Goal: Check status: Check status

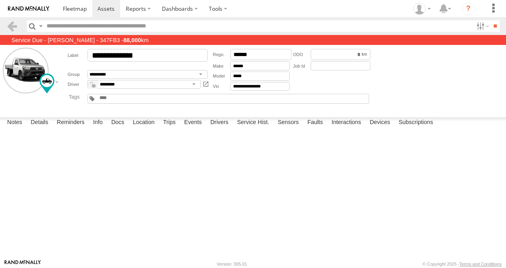
scroll to position [1424, 0]
click at [78, 6] on span at bounding box center [75, 9] width 24 height 8
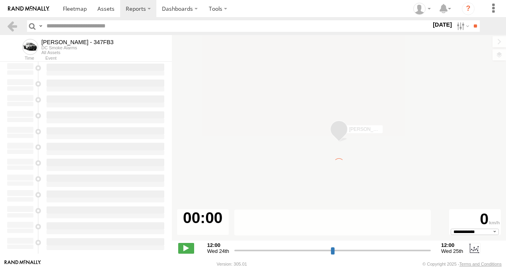
type input "**********"
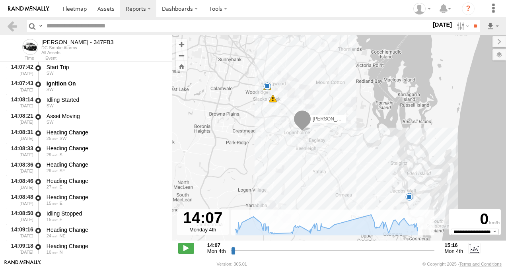
click at [273, 99] on span at bounding box center [273, 99] width 8 height 8
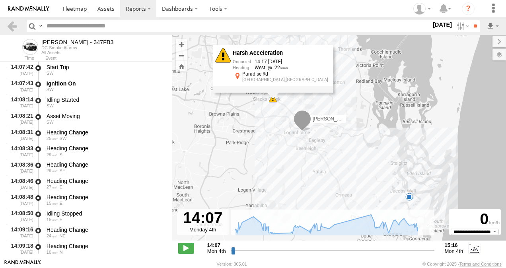
click at [265, 144] on div "Alex - 347FB3 14:17 Mon 14:30 Mon 14:30 Mon 15:16 Mon Harsh Acceleration 14:17 …" at bounding box center [339, 142] width 334 height 214
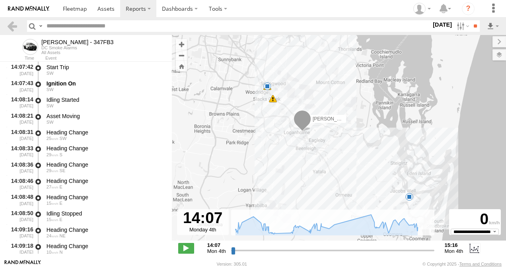
click at [302, 128] on span at bounding box center [303, 120] width 18 height 21
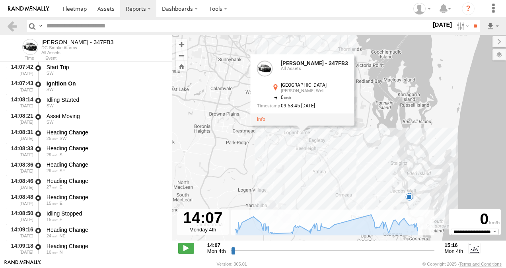
click at [279, 153] on div "Alex - 347FB3 14:17 Mon 14:30 Mon 14:30 Mon 15:16 Mon Alex - 347FB3 All Assets …" at bounding box center [339, 142] width 334 height 214
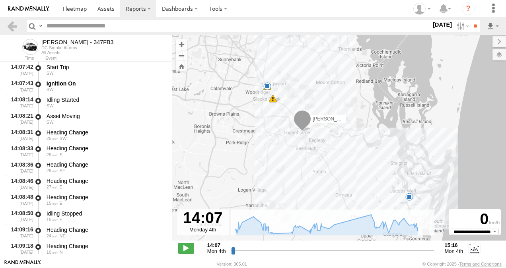
click at [411, 197] on span at bounding box center [409, 197] width 8 height 8
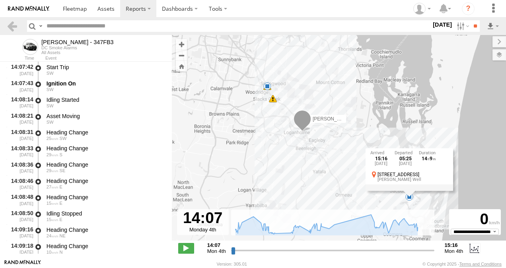
click at [279, 183] on div "Alex - 347FB3 14:17 Mon 14:30 Mon 14:30 Mon 15:16 Mon 15:16 Mon 4th Aug 05:25 T…" at bounding box center [339, 142] width 334 height 214
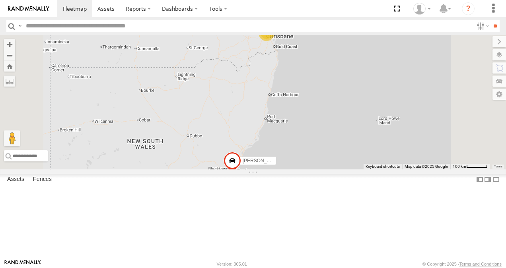
scroll to position [159, 0]
click at [0, 0] on link at bounding box center [0, 0] width 0 height 0
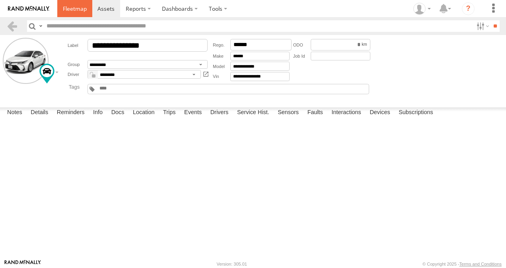
click at [69, 10] on span at bounding box center [75, 9] width 24 height 8
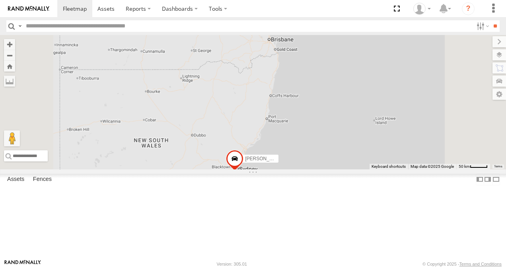
scroll to position [159, 0]
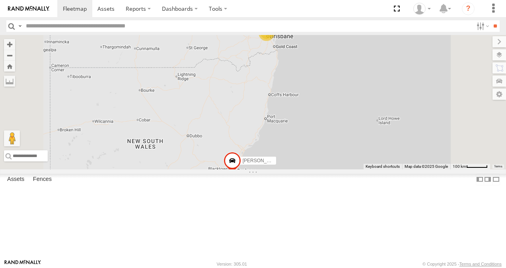
click at [0, 0] on link at bounding box center [0, 0] width 0 height 0
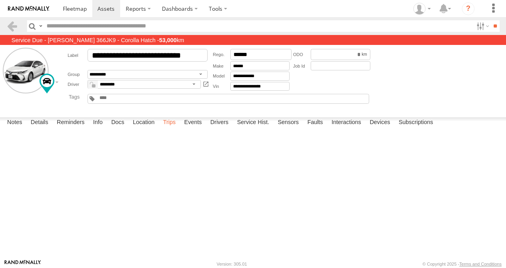
click at [171, 128] on label "Trips" at bounding box center [169, 122] width 21 height 11
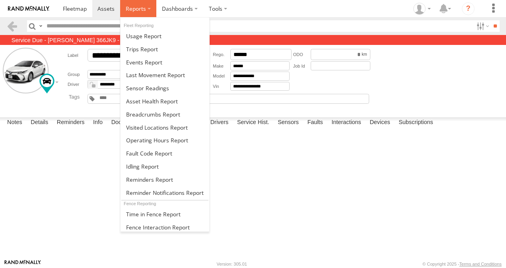
click at [150, 10] on label at bounding box center [138, 8] width 36 height 17
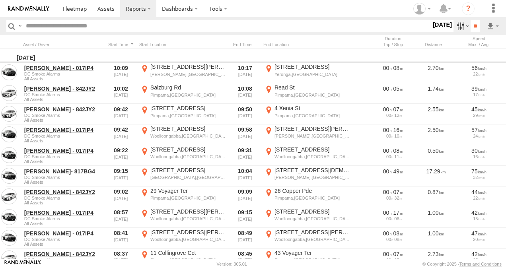
click at [456, 27] on label at bounding box center [461, 26] width 17 height 12
click at [0, 0] on label at bounding box center [0, 0] width 0 height 0
click at [473, 25] on input "**" at bounding box center [475, 26] width 9 height 12
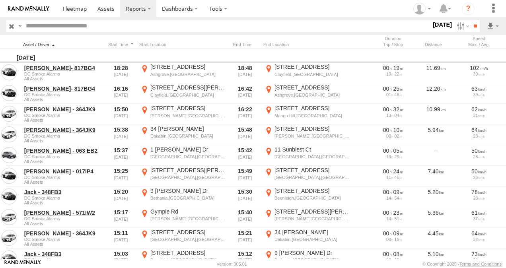
click at [43, 43] on div at bounding box center [63, 45] width 80 height 6
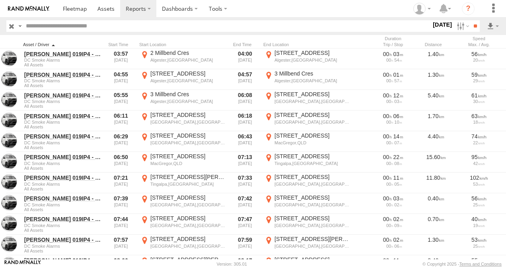
click at [46, 45] on div at bounding box center [63, 45] width 80 height 6
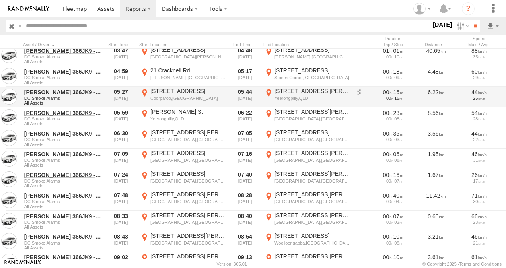
scroll to position [2506, 0]
